Goal: Information Seeking & Learning: Learn about a topic

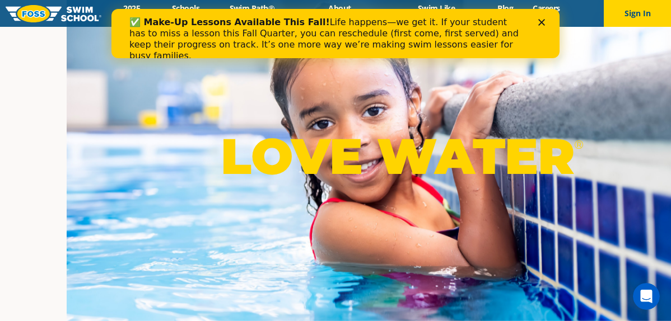
click at [539, 23] on icon "Close" at bounding box center [541, 22] width 7 height 7
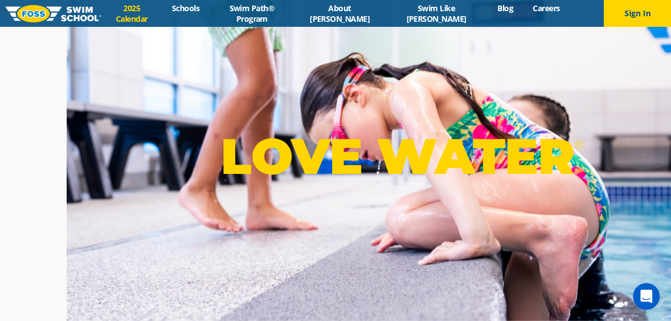
click at [140, 16] on link "2025 Calendar" at bounding box center [131, 13] width 61 height 21
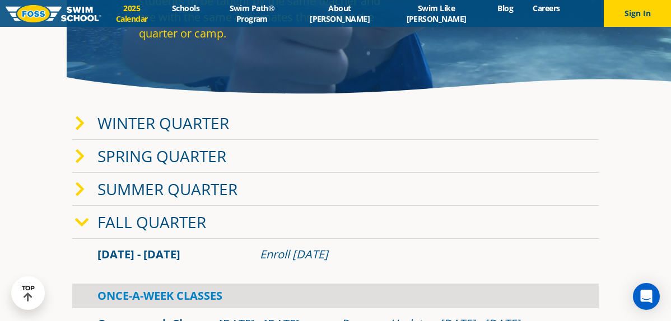
scroll to position [112, 0]
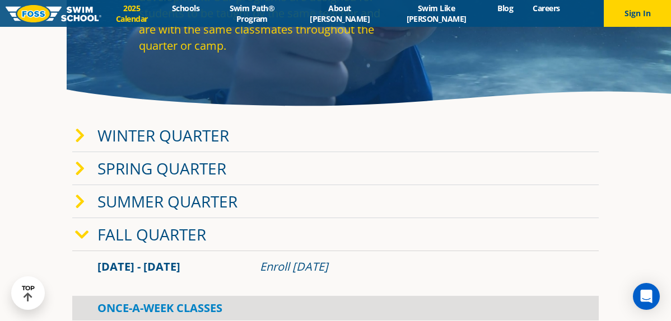
click at [147, 140] on link "Winter Quarter" at bounding box center [163, 135] width 132 height 21
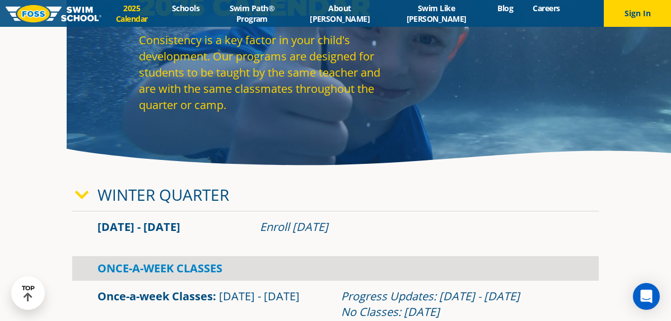
scroll to position [0, 0]
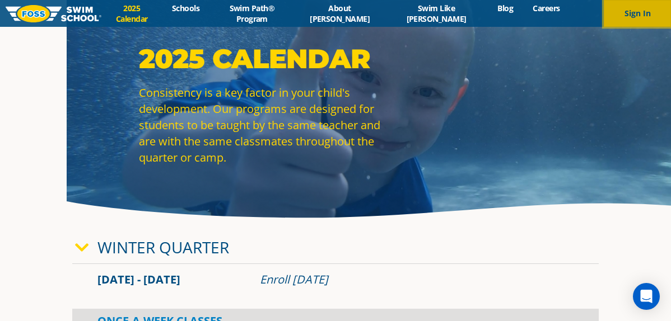
click at [642, 12] on button "Sign In" at bounding box center [636, 13] width 67 height 27
